Goal: Information Seeking & Learning: Learn about a topic

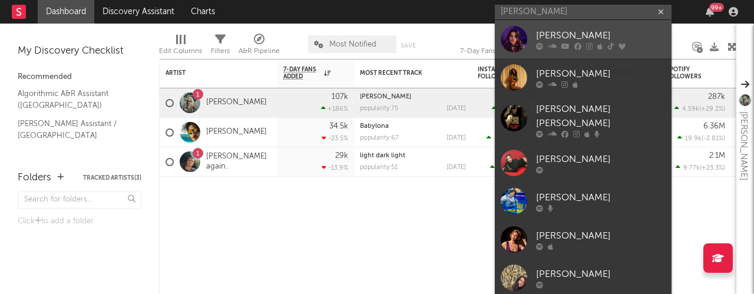
click at [582, 44] on div at bounding box center [601, 45] width 130 height 7
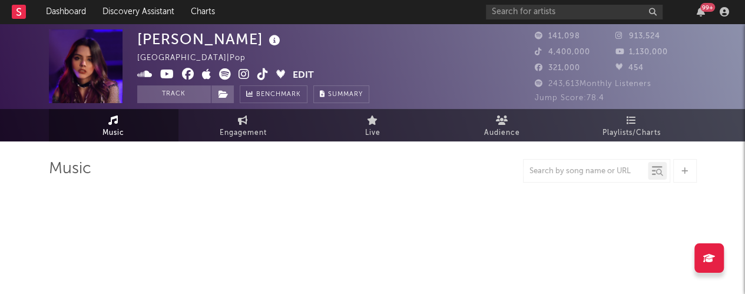
scroll to position [22, 0]
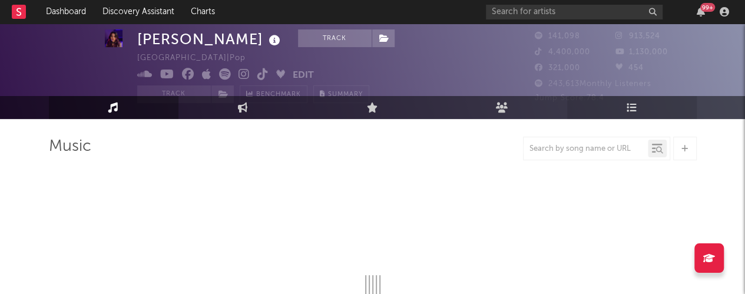
select select "6m"
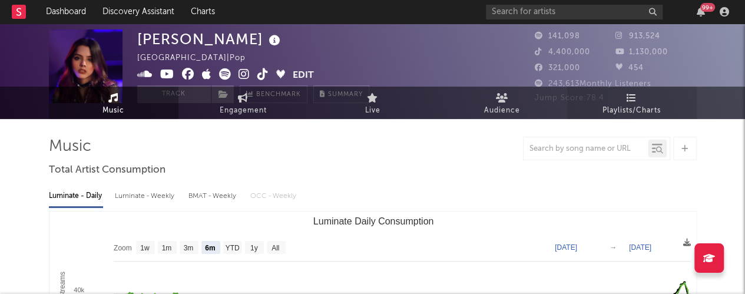
scroll to position [0, 0]
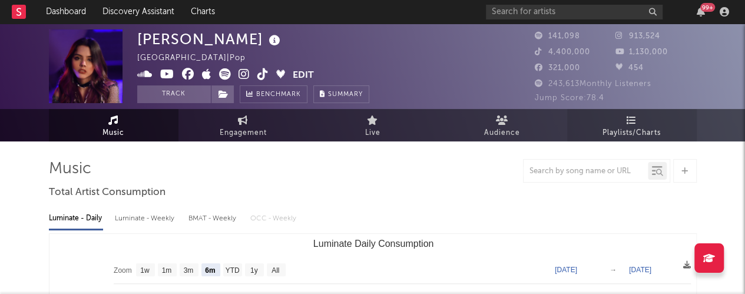
click at [626, 129] on span "Playlists/Charts" at bounding box center [631, 133] width 58 height 14
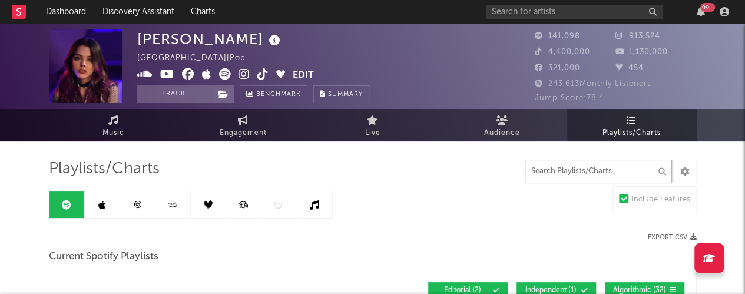
click at [551, 174] on input "text" at bounding box center [598, 172] width 147 height 24
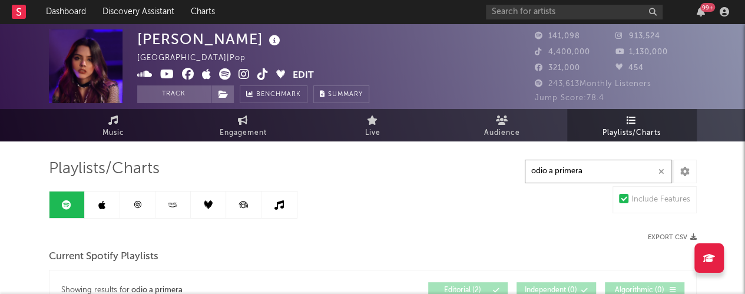
type input "odio a primera"
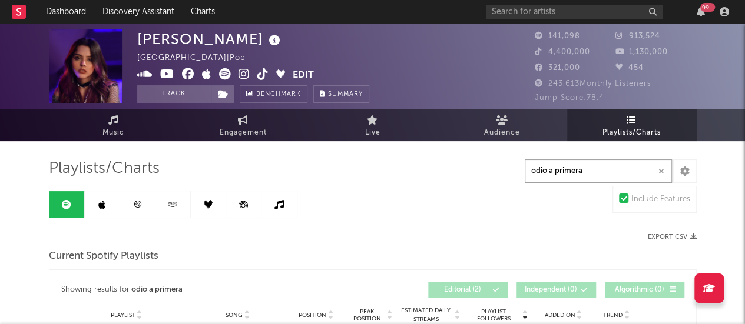
click at [666, 171] on input "odio a primera" at bounding box center [598, 172] width 147 height 24
click at [659, 173] on icon "button" at bounding box center [661, 172] width 6 height 8
